Goal: Information Seeking & Learning: Learn about a topic

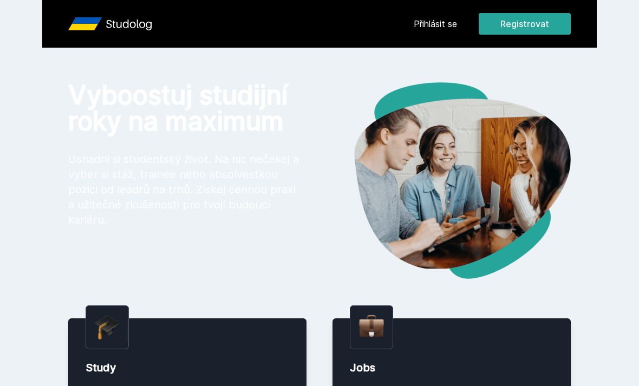
click at [441, 26] on link "Přihlásit se" at bounding box center [435, 23] width 43 height 13
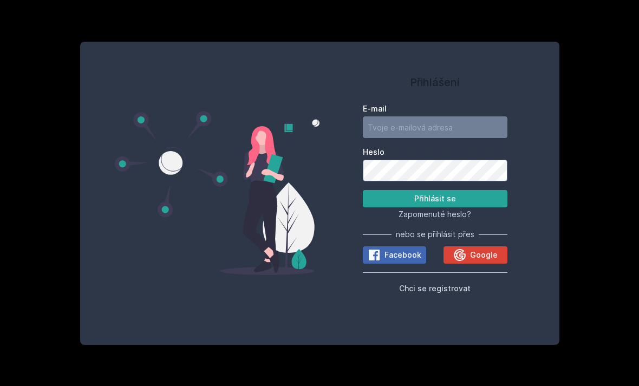
click at [465, 261] on icon at bounding box center [460, 255] width 12 height 12
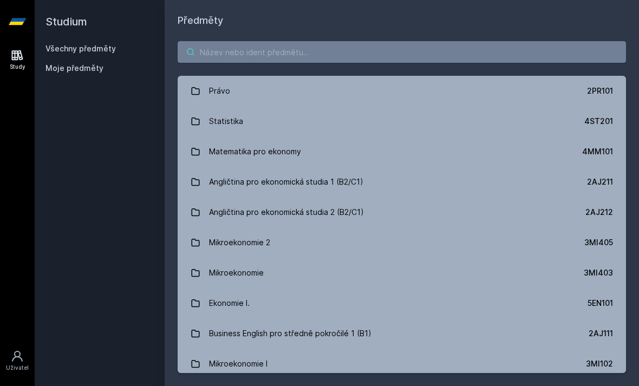
click at [231, 45] on input "search" at bounding box center [402, 52] width 449 height 22
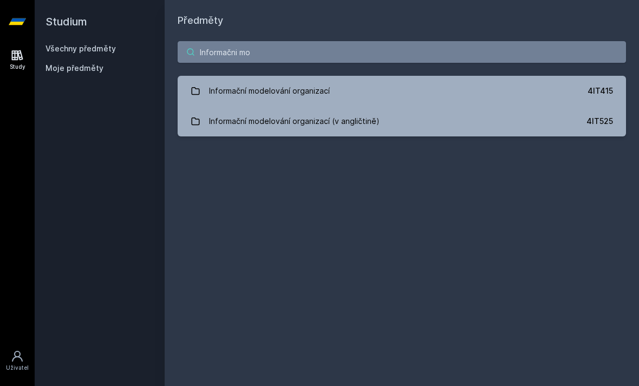
type input "Informačni mo"
click at [291, 89] on div "Informační modelování organizací" at bounding box center [269, 91] width 121 height 22
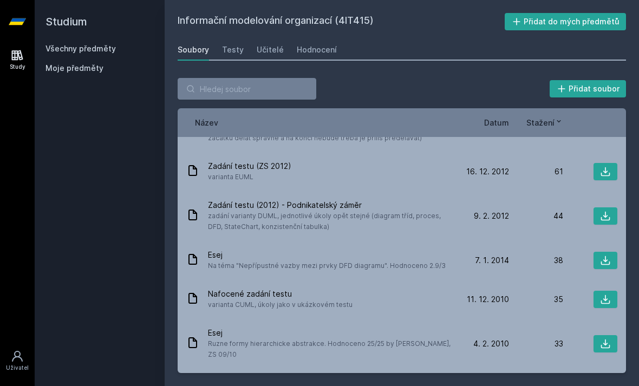
scroll to position [205, 0]
click at [231, 43] on link "Testy" at bounding box center [233, 50] width 22 height 22
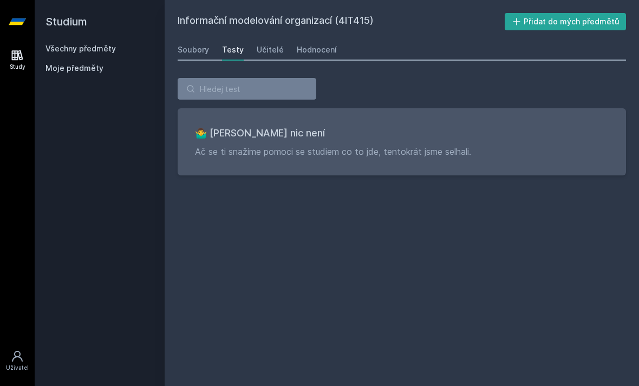
click at [266, 49] on div "Učitelé" at bounding box center [270, 49] width 27 height 11
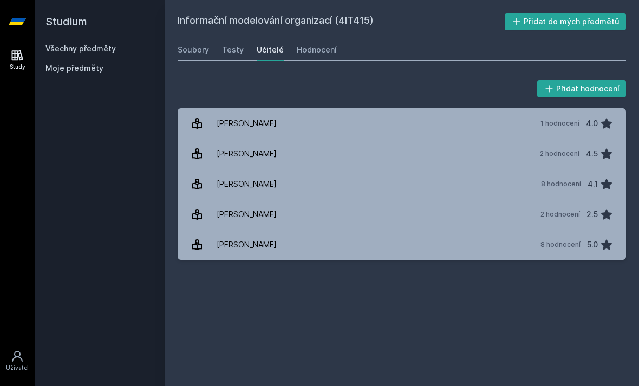
click at [242, 208] on div "[PERSON_NAME]" at bounding box center [247, 215] width 60 height 22
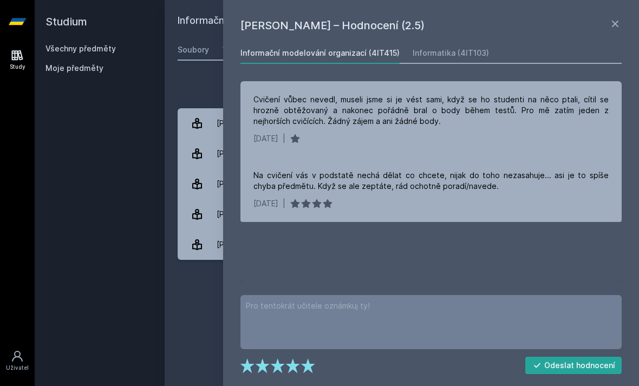
click at [216, 69] on div "Přidat hodnocení Oleg Svatoš – Hodnocení (2.5) Informační modelování organizací…" at bounding box center [402, 169] width 475 height 208
click at [206, 74] on div "Přidat hodnocení Oleg Svatoš – Hodnocení (2.5) Informační modelování organizací…" at bounding box center [402, 169] width 475 height 208
click at [610, 18] on icon at bounding box center [615, 23] width 13 height 13
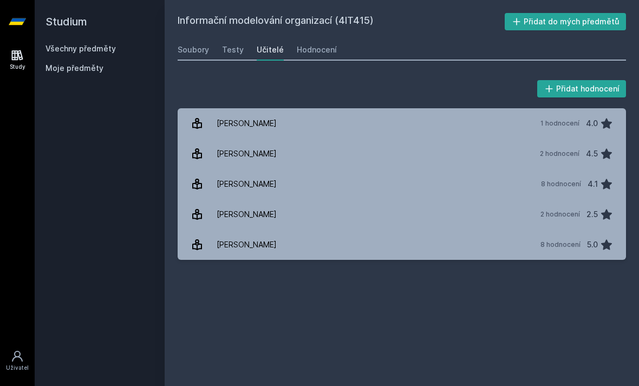
click at [313, 50] on div "Hodnocení" at bounding box center [317, 49] width 40 height 11
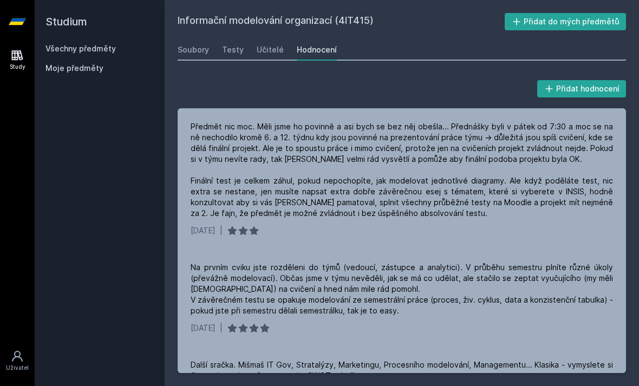
click at [240, 43] on link "Testy" at bounding box center [233, 50] width 22 height 22
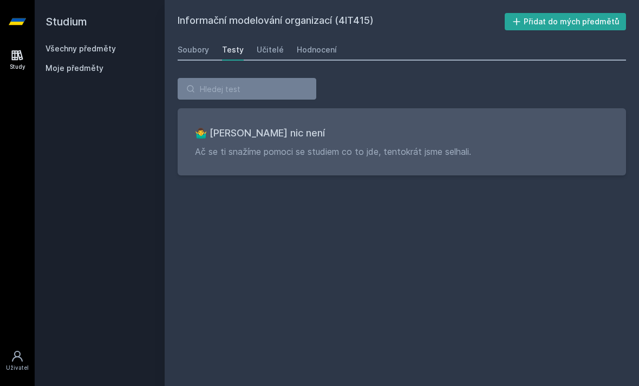
click at [317, 46] on div "Hodnocení" at bounding box center [317, 49] width 40 height 11
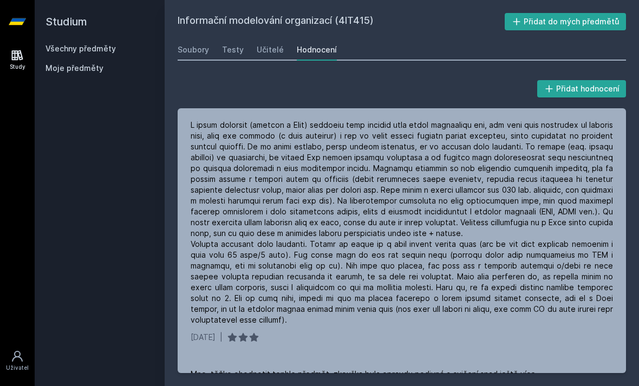
scroll to position [654, 0]
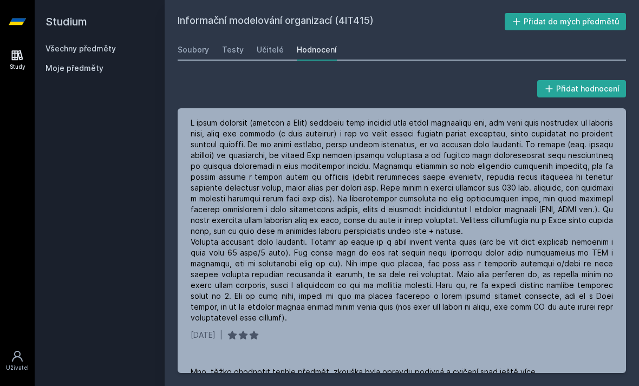
click at [187, 47] on div "Soubory" at bounding box center [193, 49] width 31 height 11
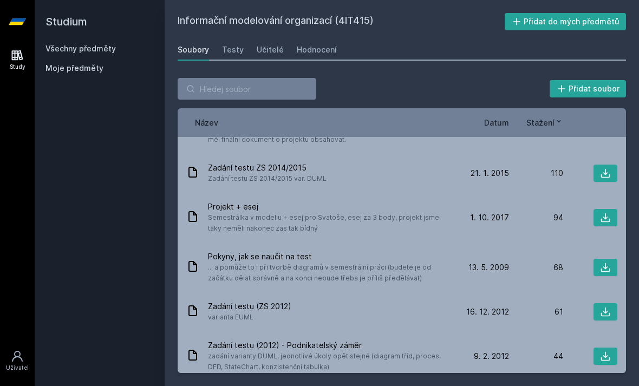
scroll to position [72, 0]
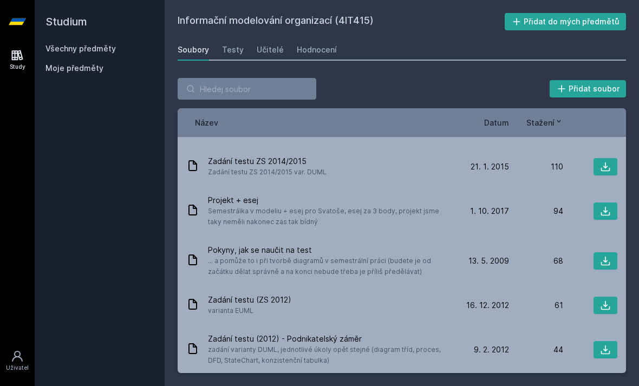
click at [404, 216] on span "Semestrálka v modeliu + esej pro Svatoše, esej za 3 body, projekt jsme taky nem…" at bounding box center [329, 217] width 243 height 22
click at [237, 205] on span "Projekt + esej" at bounding box center [329, 200] width 243 height 11
click at [607, 214] on icon at bounding box center [605, 211] width 11 height 11
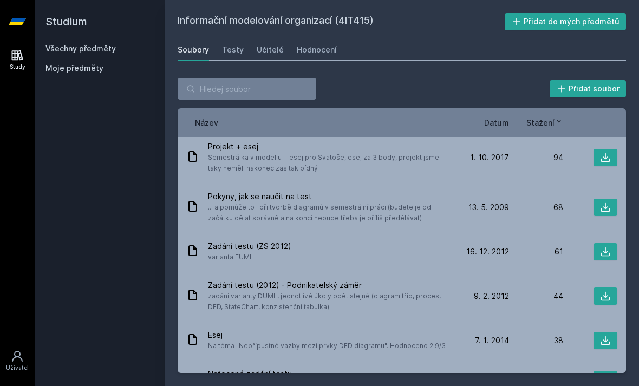
scroll to position [129, 0]
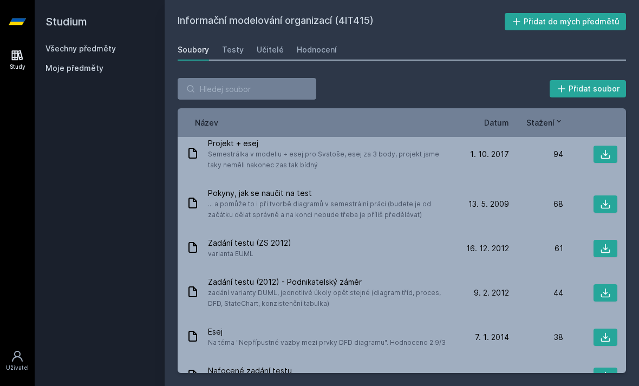
click at [436, 209] on span "... a pomůže to i při tvorbě diagramů v semestrální práci (budete je od začátku…" at bounding box center [329, 210] width 243 height 22
click at [607, 207] on icon at bounding box center [605, 204] width 11 height 11
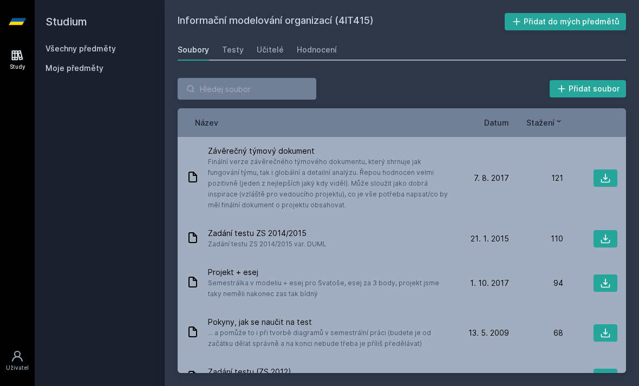
scroll to position [0, 0]
click at [73, 67] on span "Moje předměty" at bounding box center [75, 68] width 58 height 11
click at [520, 22] on icon at bounding box center [516, 21] width 7 height 7
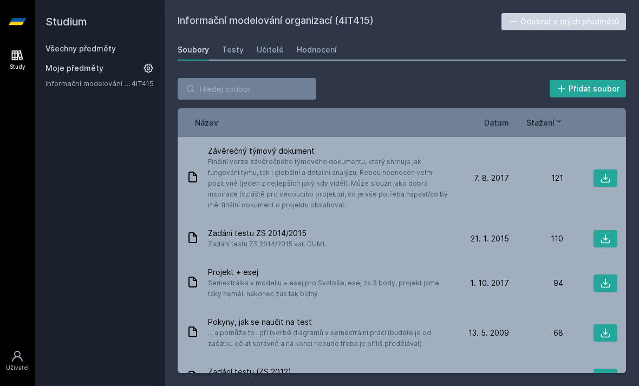
click at [78, 52] on link "Všechny předměty" at bounding box center [81, 48] width 70 height 9
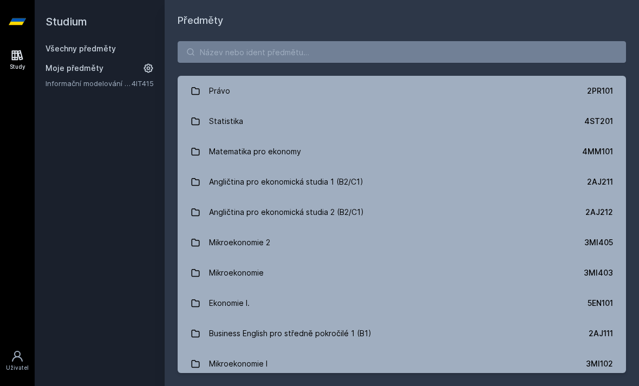
click at [76, 46] on link "Všechny předměty" at bounding box center [81, 48] width 70 height 9
click at [22, 59] on icon at bounding box center [17, 55] width 11 height 10
click at [263, 51] on input "search" at bounding box center [402, 52] width 449 height 22
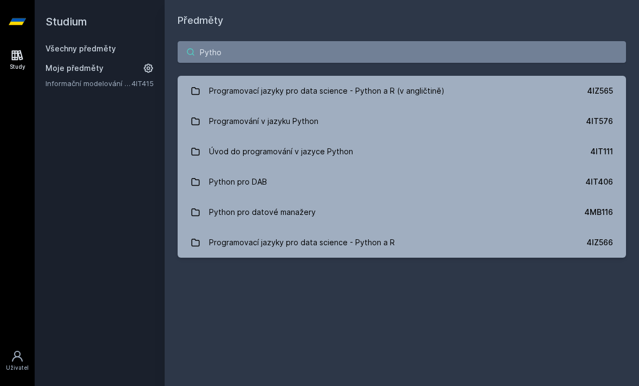
type input "Python"
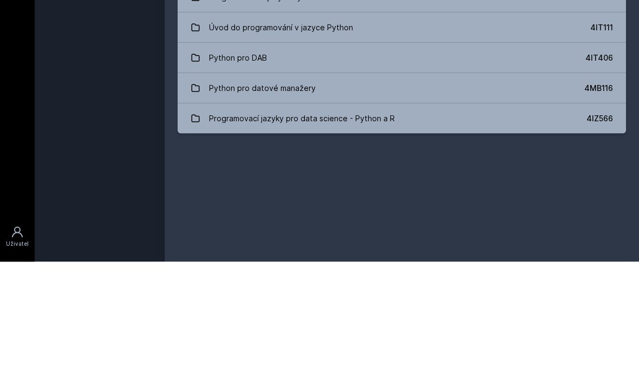
click at [248, 232] on div "Programovací jazyky pro data science - Python a R" at bounding box center [302, 243] width 186 height 22
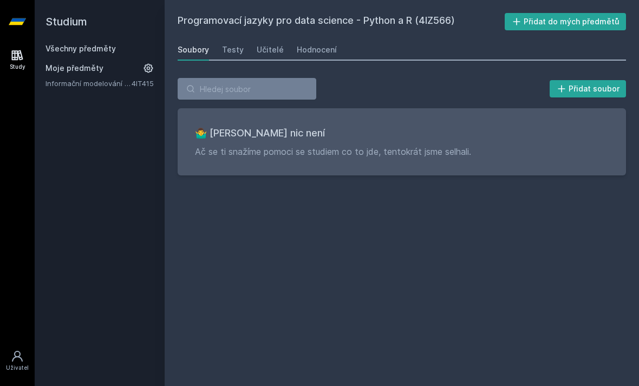
click at [229, 44] on div "Testy" at bounding box center [233, 49] width 22 height 11
click at [272, 39] on link "Učitelé" at bounding box center [270, 50] width 27 height 22
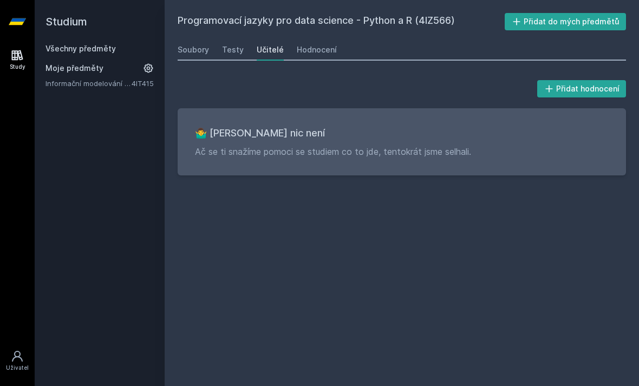
click at [301, 44] on div "Hodnocení" at bounding box center [317, 49] width 40 height 11
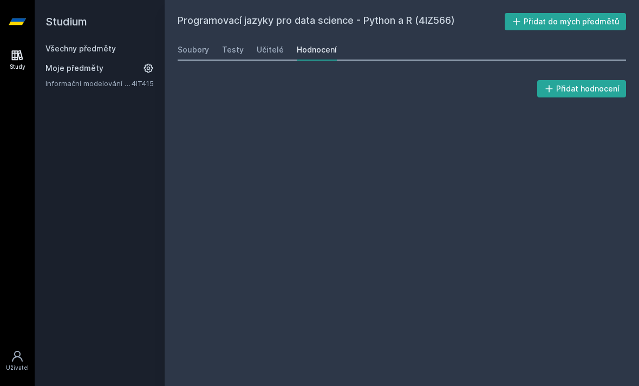
click at [271, 44] on div "Učitelé" at bounding box center [270, 49] width 27 height 11
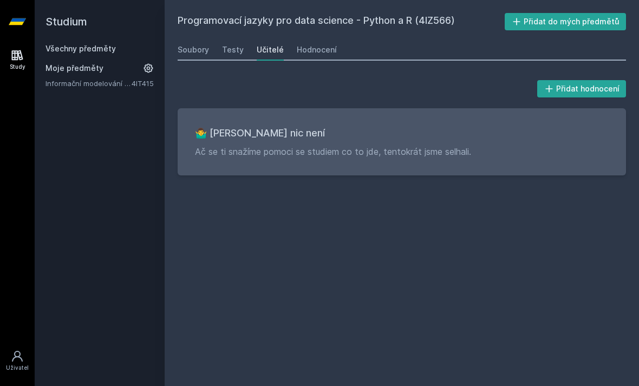
click at [192, 44] on div "Soubory" at bounding box center [193, 49] width 31 height 11
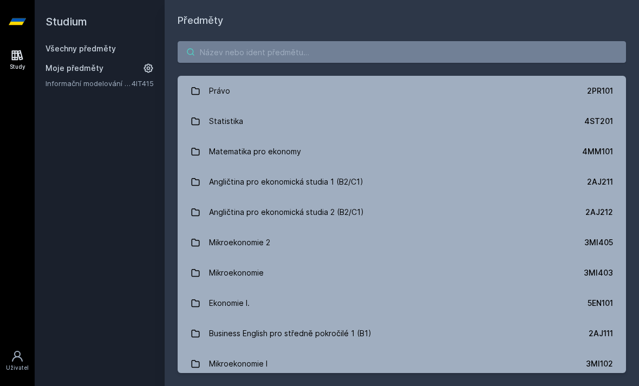
click at [273, 41] on input "search" at bounding box center [402, 52] width 449 height 22
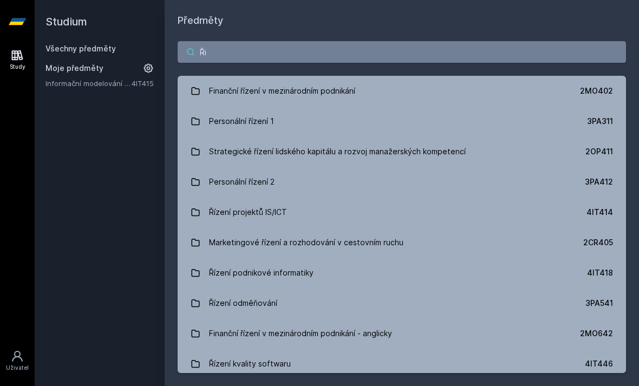
type input "Ř"
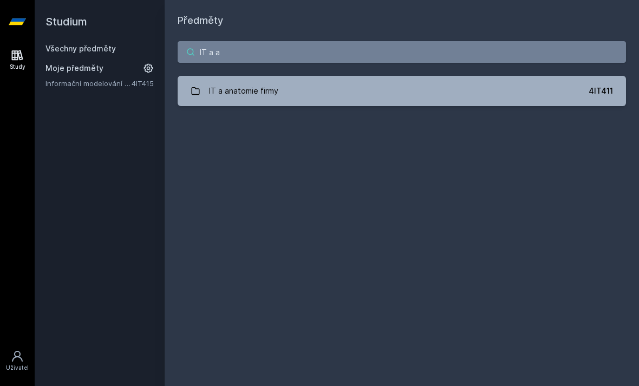
type input "IT a an"
click at [211, 80] on div "IT a anatomie firmy" at bounding box center [243, 91] width 69 height 22
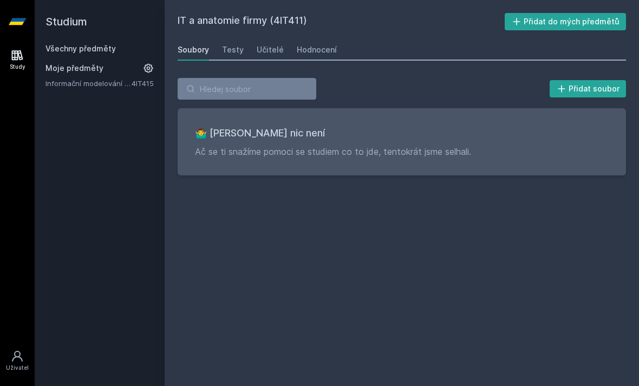
click at [224, 39] on link "Testy" at bounding box center [233, 50] width 22 height 22
click at [264, 44] on div "Učitelé" at bounding box center [270, 49] width 27 height 11
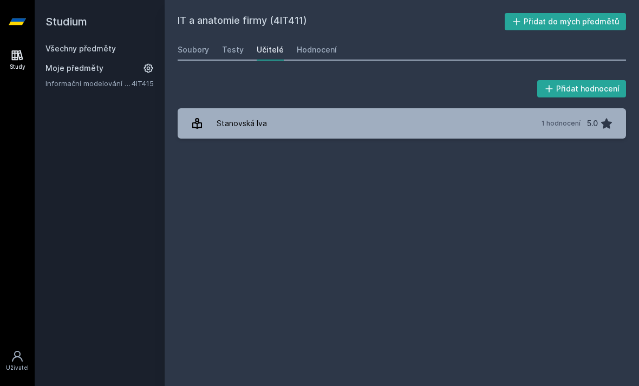
click at [298, 44] on div "Hodnocení" at bounding box center [317, 49] width 40 height 11
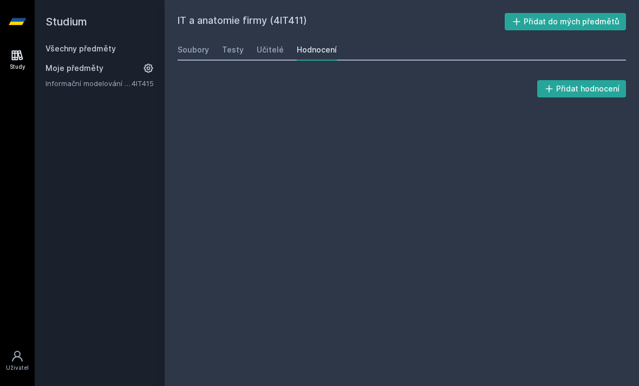
click at [270, 44] on div "Učitelé" at bounding box center [270, 49] width 27 height 11
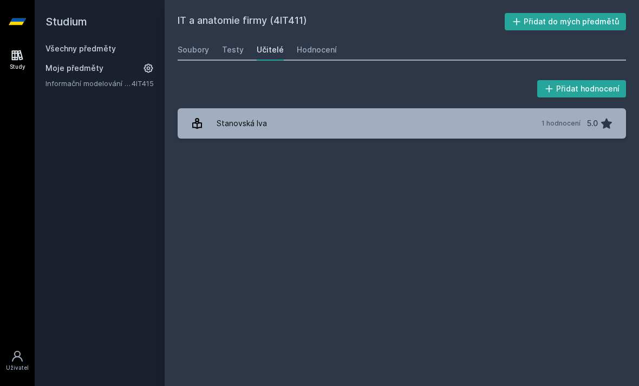
click at [244, 113] on div "Stanovská Iva" at bounding box center [242, 124] width 50 height 22
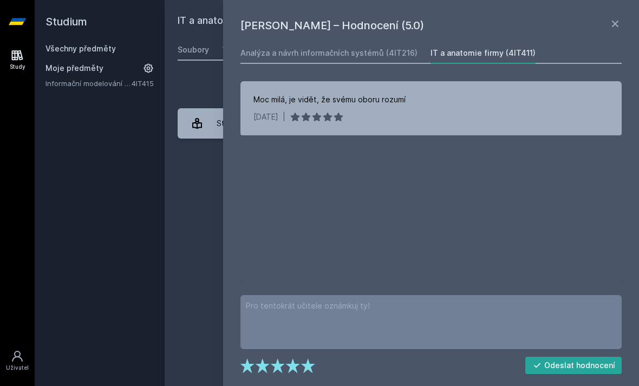
click at [190, 135] on div "IT a anatomie firmy (4IT411) Přidat do mých předmětů Soubory Testy Učitelé Hodn…" at bounding box center [402, 193] width 449 height 360
click at [612, 10] on div "Iva Stanovská – Hodnocení (5.0) Analýza a návrh informačních systémů (4IT216) I…" at bounding box center [431, 193] width 416 height 386
click at [604, 25] on h1 "Iva Stanovská – Hodnocení (5.0)" at bounding box center [425, 25] width 368 height 16
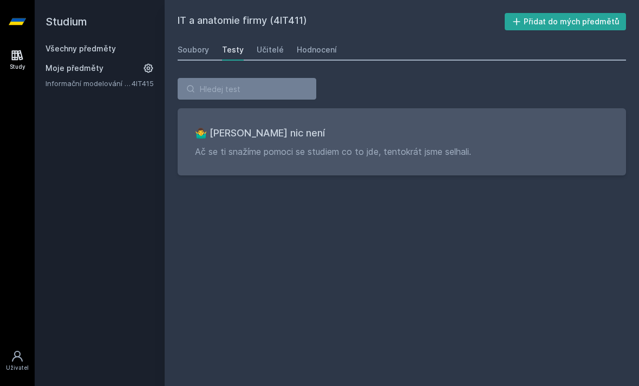
click at [197, 44] on div "Soubory" at bounding box center [193, 49] width 31 height 11
click at [195, 44] on div "Soubory" at bounding box center [193, 49] width 31 height 11
click at [194, 44] on div "Soubory" at bounding box center [193, 49] width 31 height 11
